Goal: Find specific page/section: Find specific page/section

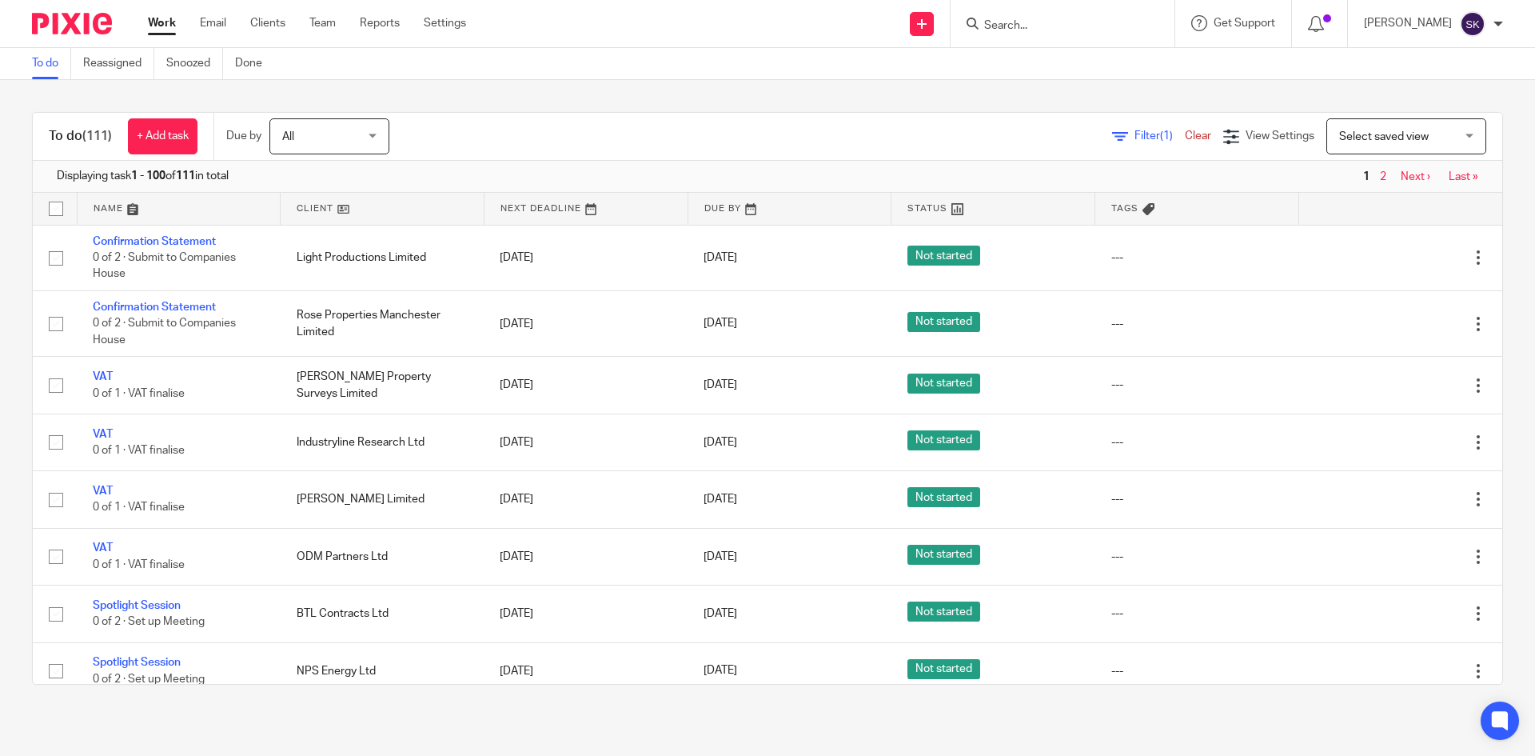
click at [1092, 14] on form at bounding box center [1068, 24] width 170 height 20
click at [1086, 23] on input "Search" at bounding box center [1055, 26] width 144 height 14
type input "fd"
click at [1083, 59] on link at bounding box center [1115, 68] width 270 height 37
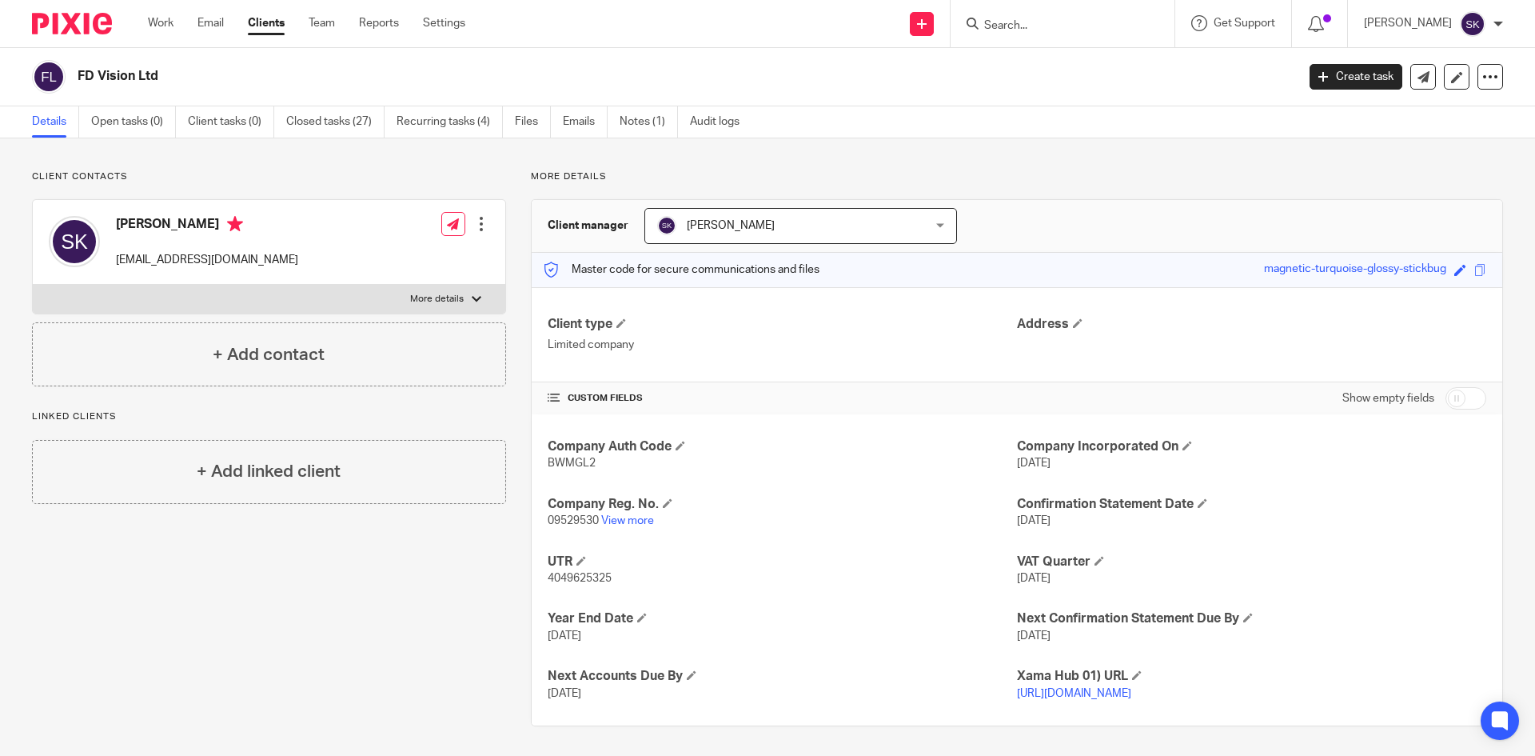
click at [548, 513] on p "09529530 View more" at bounding box center [782, 521] width 469 height 16
copy span "09529530"
click at [570, 467] on span "BWMGL2" at bounding box center [572, 462] width 48 height 11
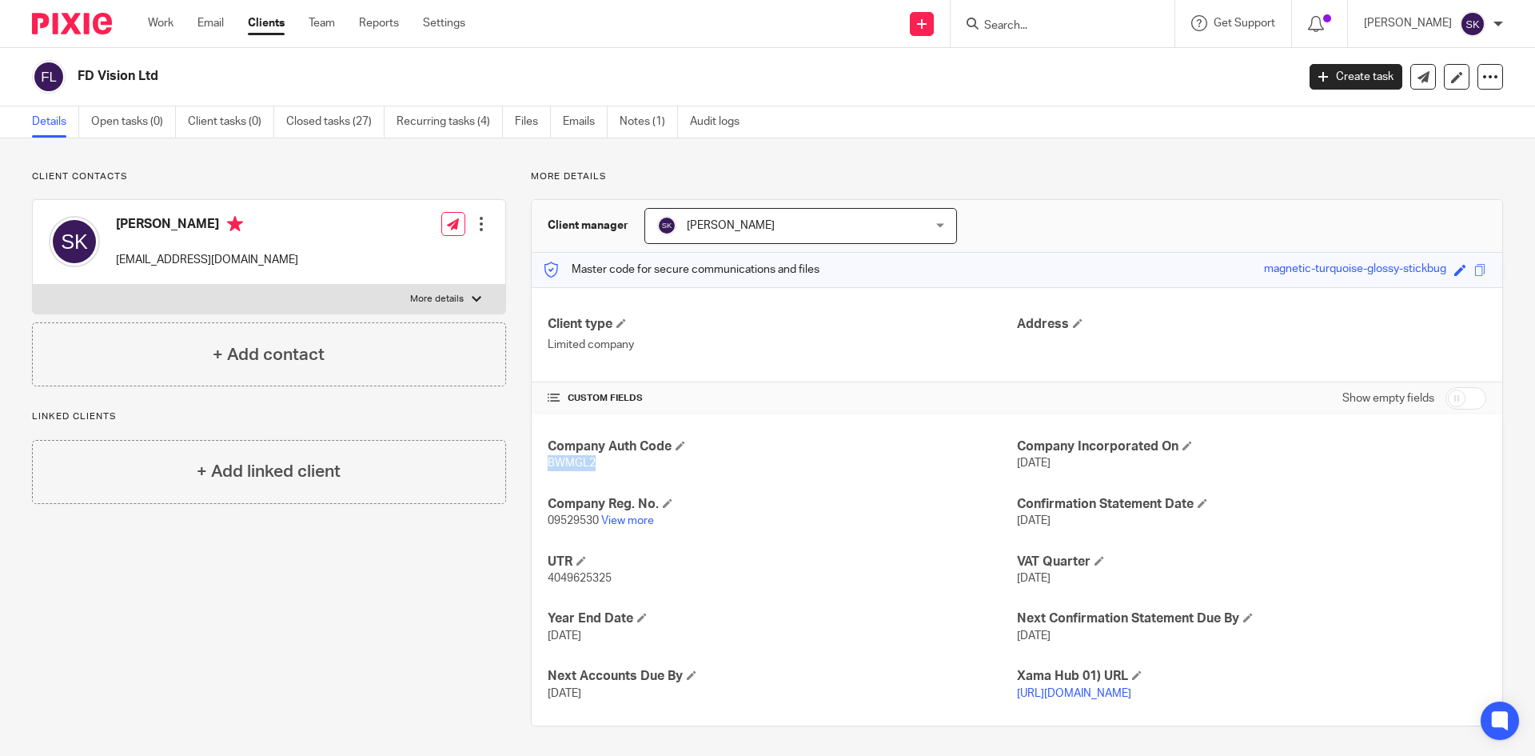
copy span "BWMGL2"
